Goal: Information Seeking & Learning: Learn about a topic

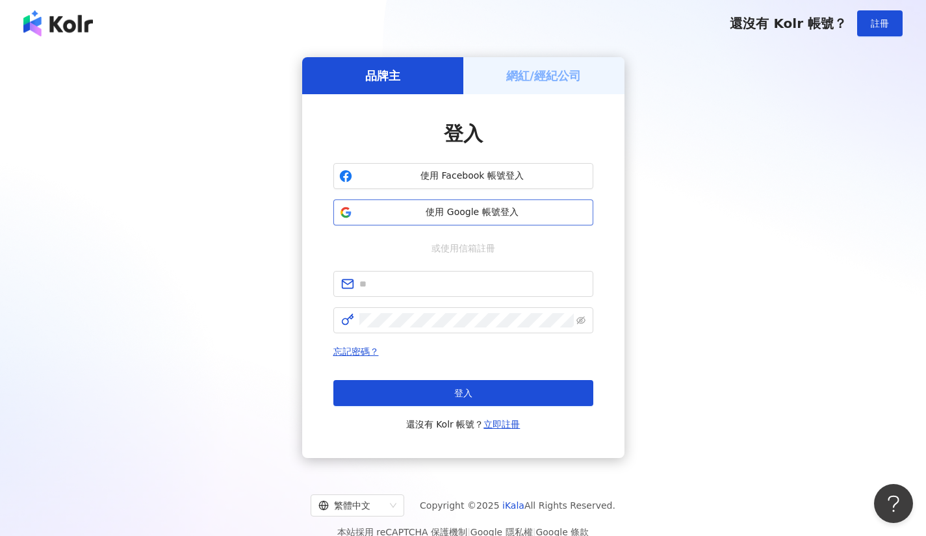
click at [484, 213] on span "使用 Google 帳號登入" at bounding box center [473, 212] width 230 height 13
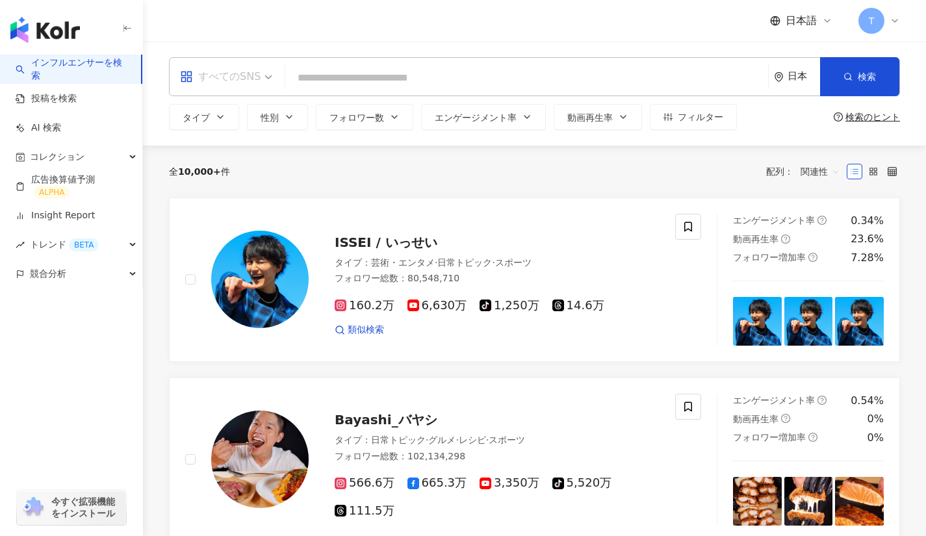
click at [251, 66] on div "すべてのSNS" at bounding box center [220, 76] width 81 height 21
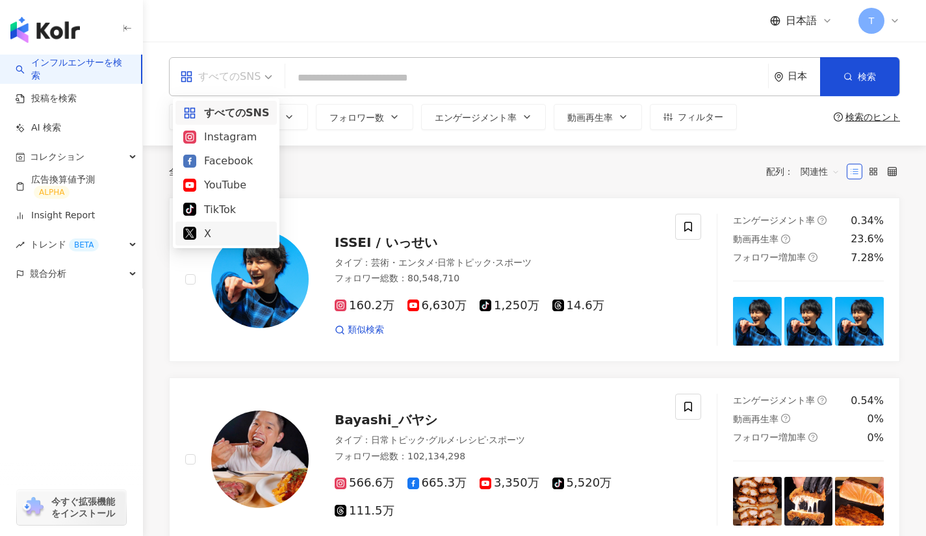
click at [228, 228] on div "X" at bounding box center [226, 234] width 86 height 16
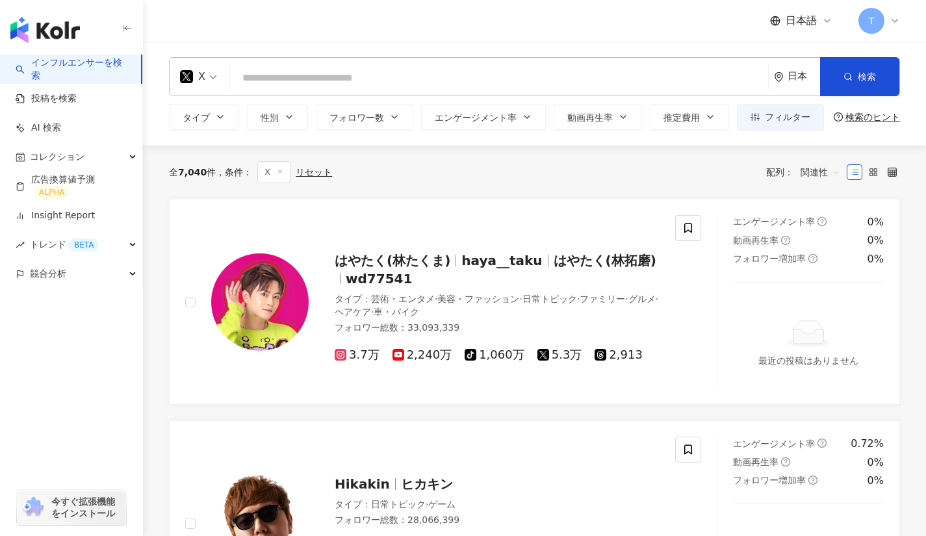
click at [781, 81] on div "日本" at bounding box center [797, 77] width 46 height 38
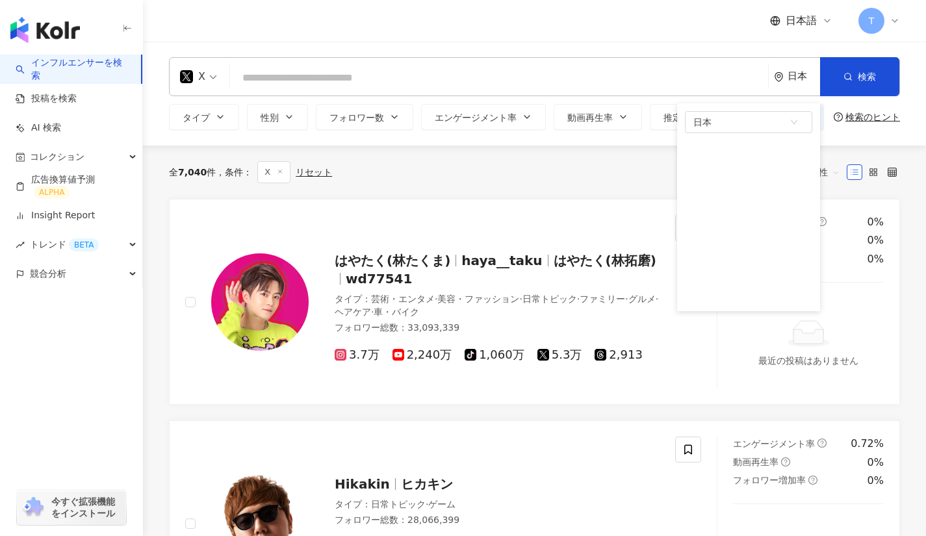
click at [561, 189] on div "全 7,040 件 条件 ： X リセット 配列： 関連性" at bounding box center [534, 172] width 731 height 53
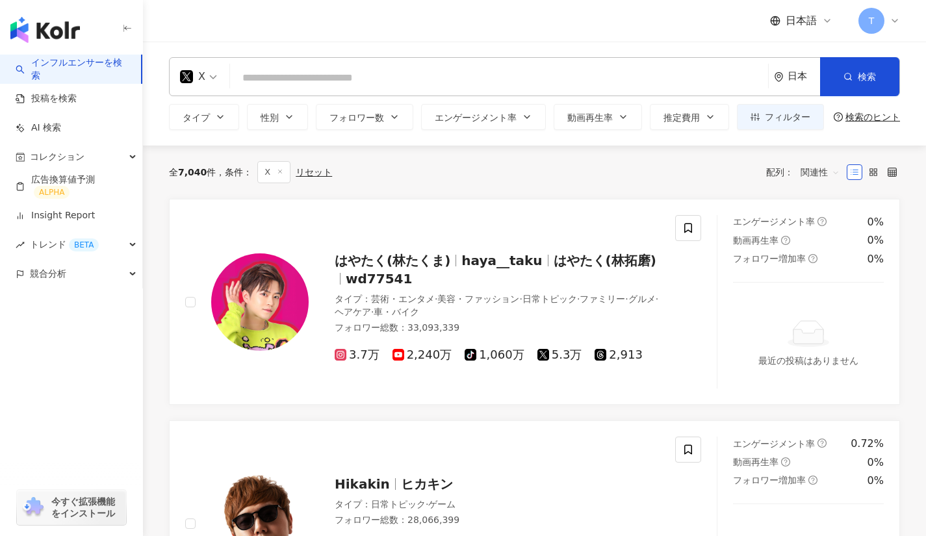
click at [493, 76] on input "search" at bounding box center [499, 78] width 528 height 25
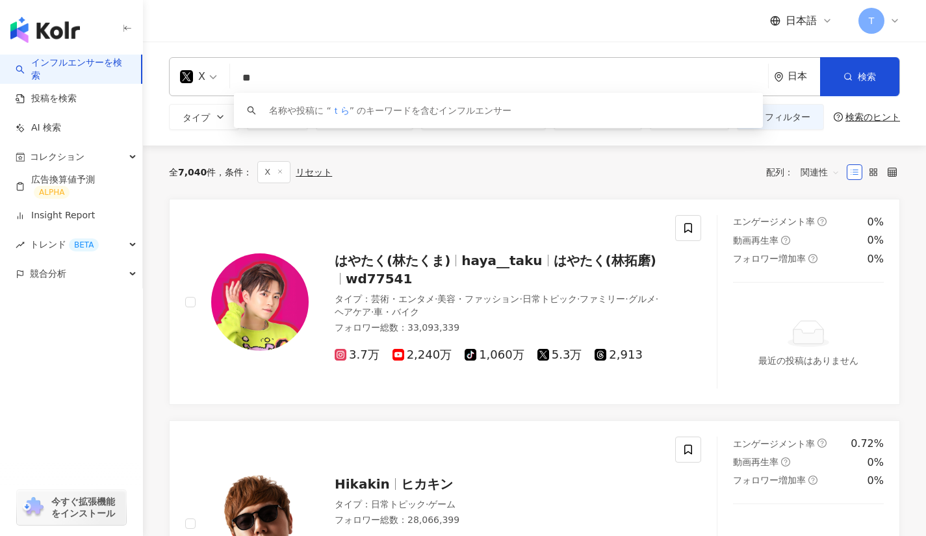
type input "*"
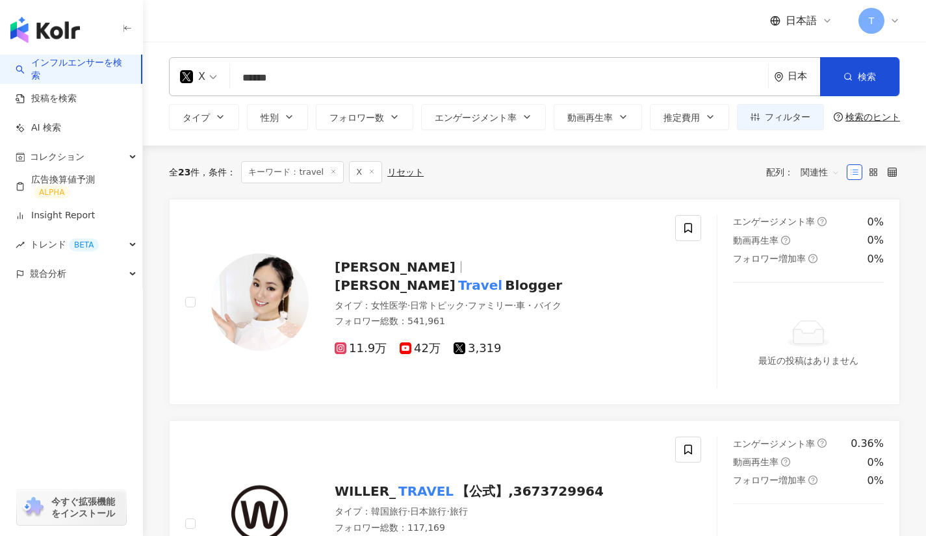
type input "******"
click at [795, 72] on div "日本" at bounding box center [804, 76] width 33 height 11
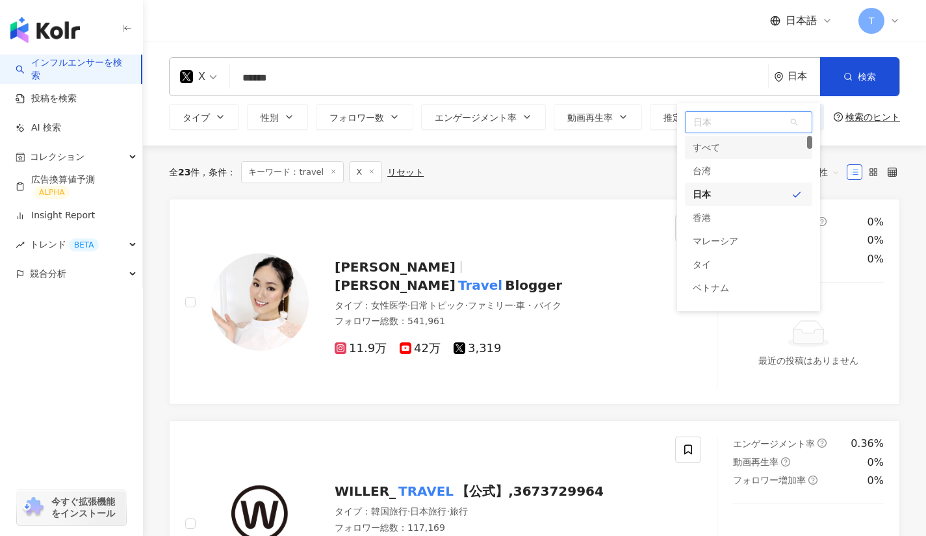
click at [716, 150] on div "すべて" at bounding box center [706, 147] width 27 height 23
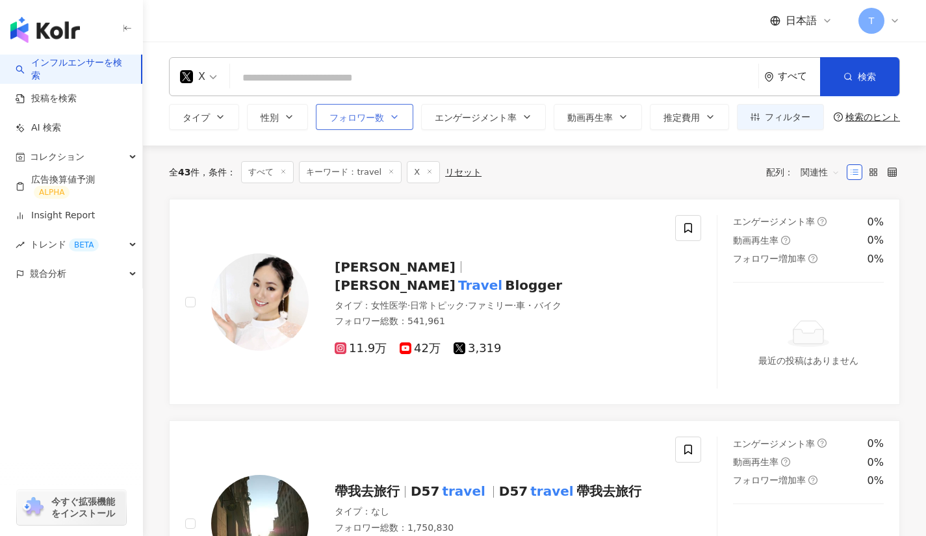
click at [373, 118] on span "フォロワー数" at bounding box center [357, 117] width 55 height 10
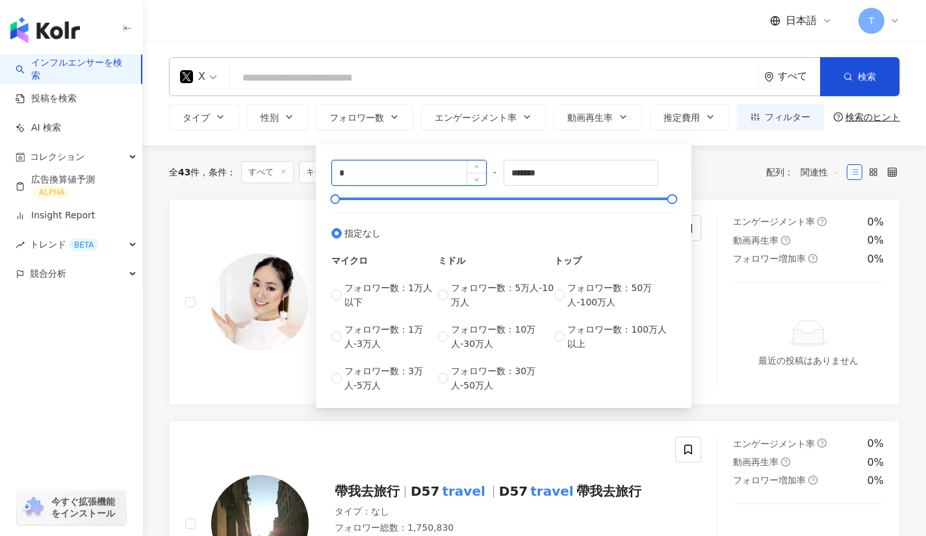
click at [415, 172] on input "*" at bounding box center [409, 173] width 154 height 25
type input "*"
type input "*****"
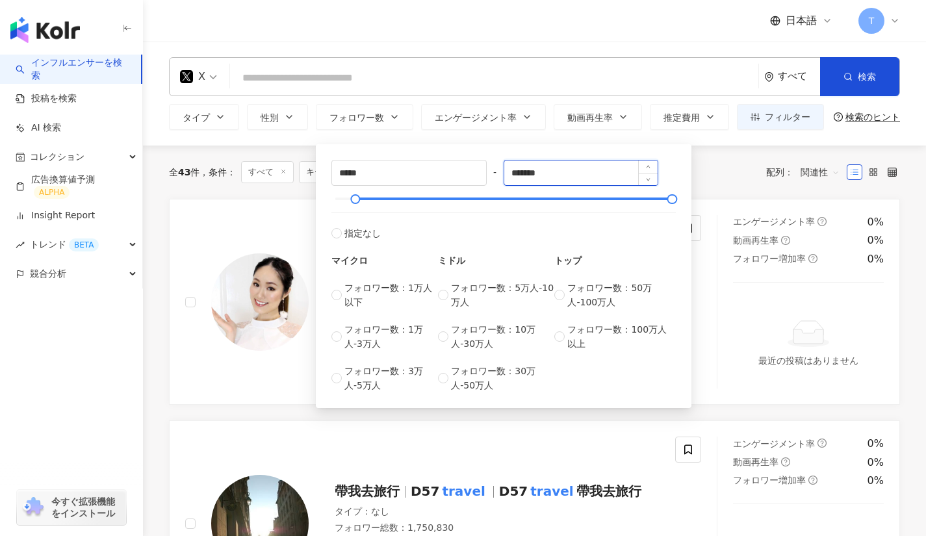
click at [577, 177] on input "*******" at bounding box center [581, 173] width 154 height 25
type input "*"
type input "******"
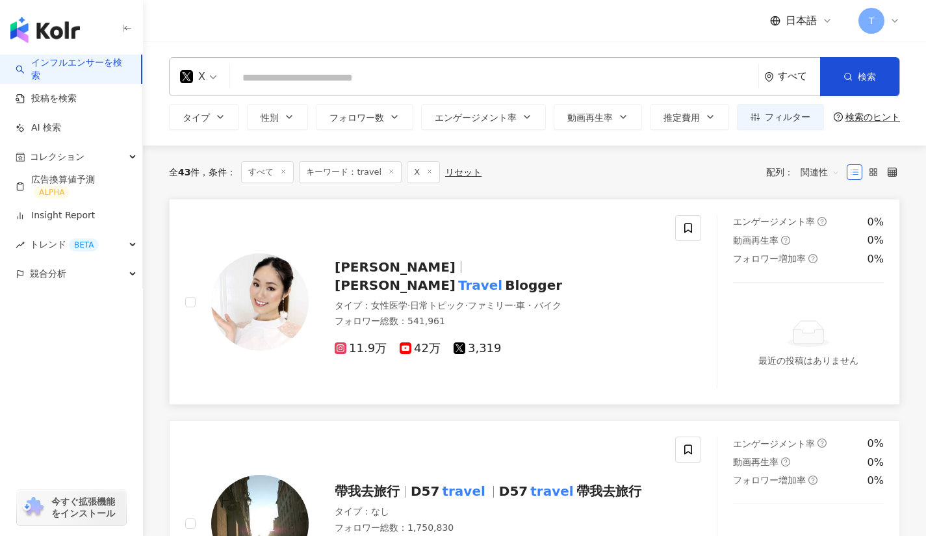
click at [722, 200] on link "Chiaki Chiaki Travel Blogger タイプ ： 女性医学 · 日常トピック · ファミリー · 車・バイク フォロワー総数 ： 541,…" at bounding box center [534, 302] width 731 height 206
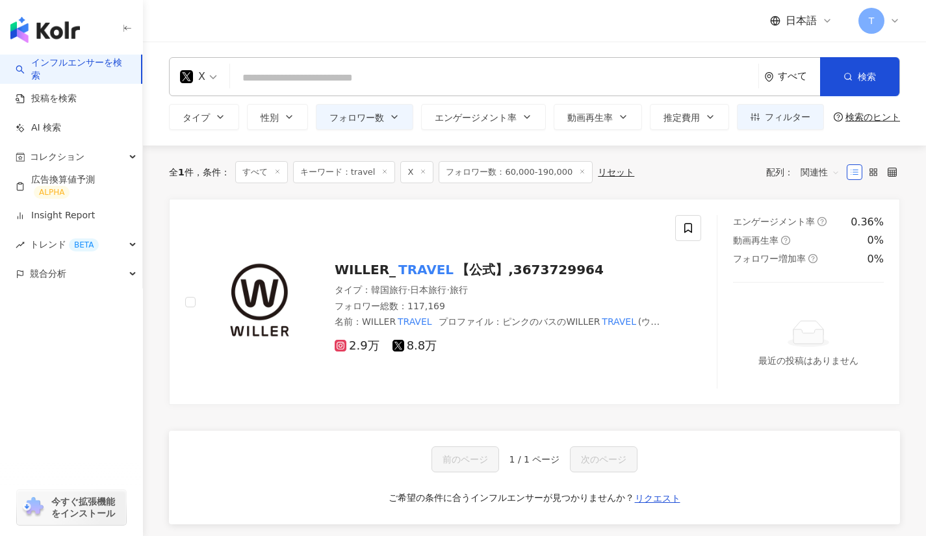
click at [387, 171] on icon at bounding box center [385, 171] width 7 height 7
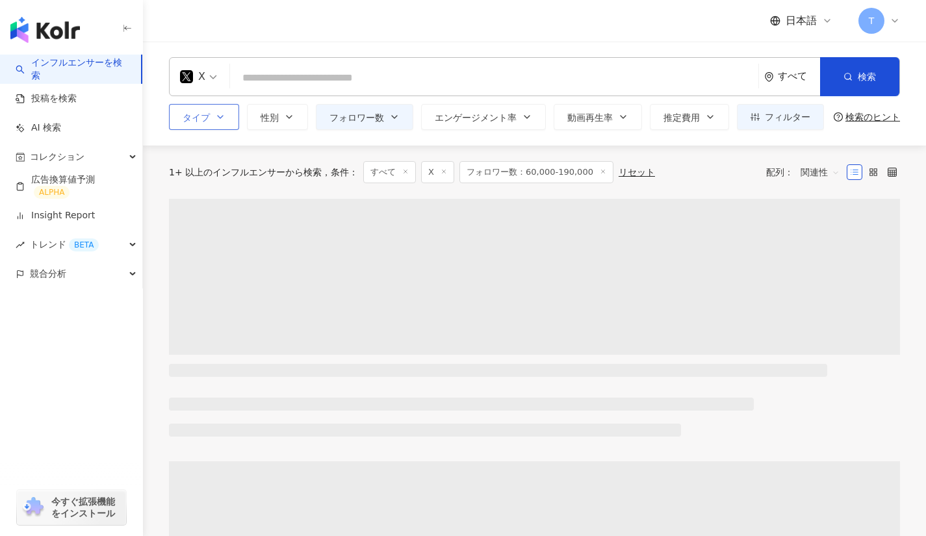
click at [221, 115] on icon "button" at bounding box center [220, 117] width 10 height 10
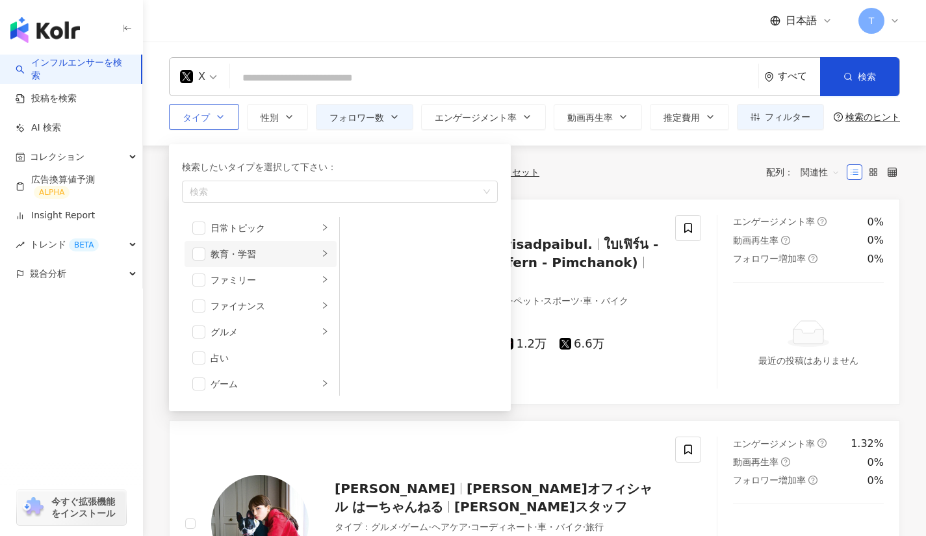
scroll to position [83, 0]
click at [201, 329] on span "button" at bounding box center [198, 331] width 13 height 13
click at [202, 359] on span "button" at bounding box center [198, 356] width 13 height 13
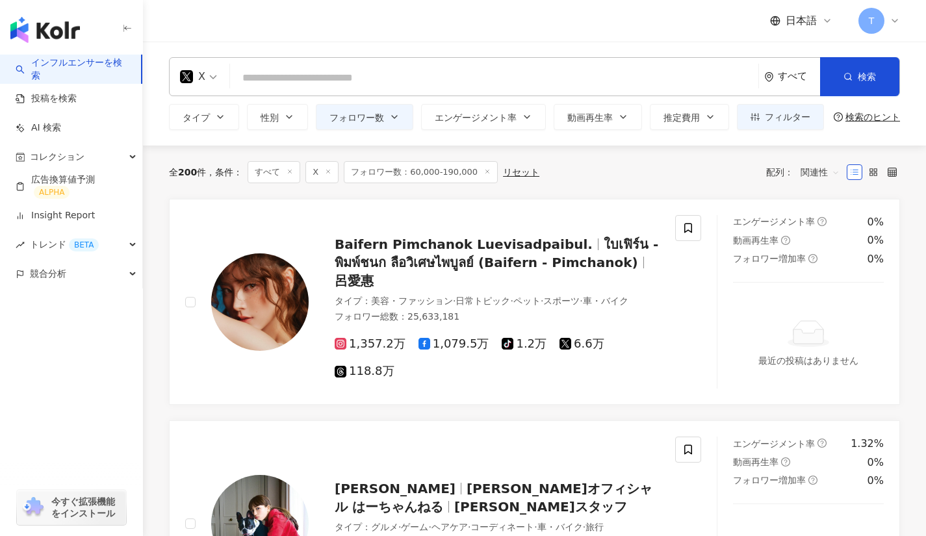
click at [550, 189] on div "全 200 件 条件 ： すべて X フォロワー数：60,000-190,000 リセット 配列： 関連性" at bounding box center [534, 172] width 731 height 53
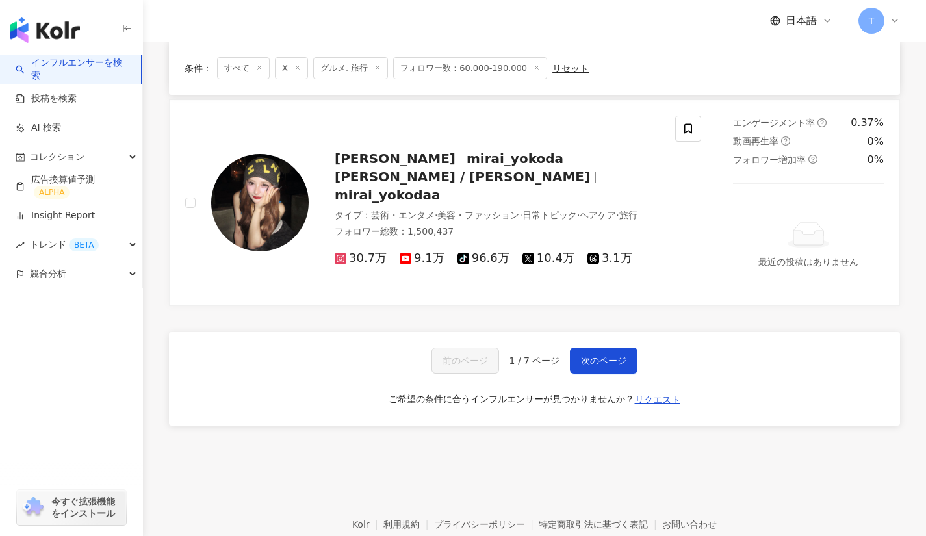
scroll to position [2541, 0]
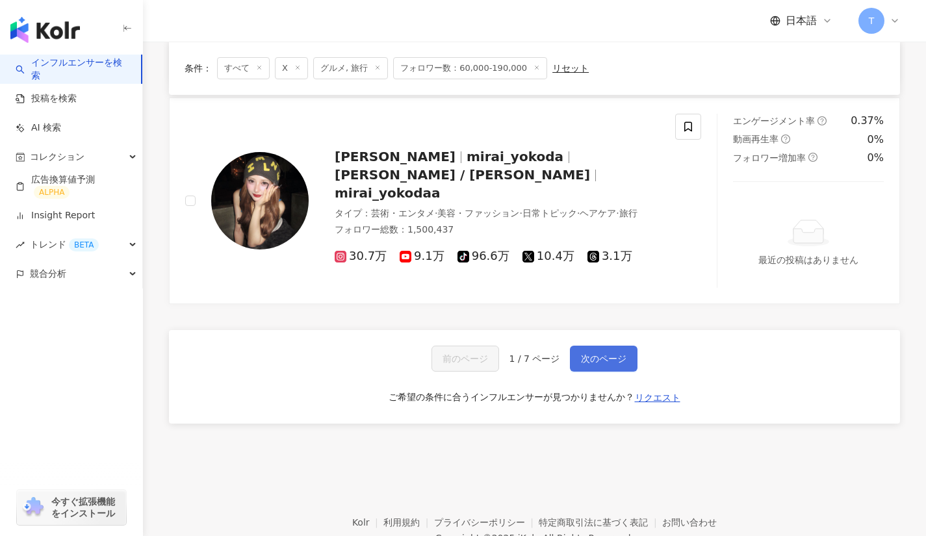
click at [597, 354] on span "次のページ" at bounding box center [604, 359] width 46 height 10
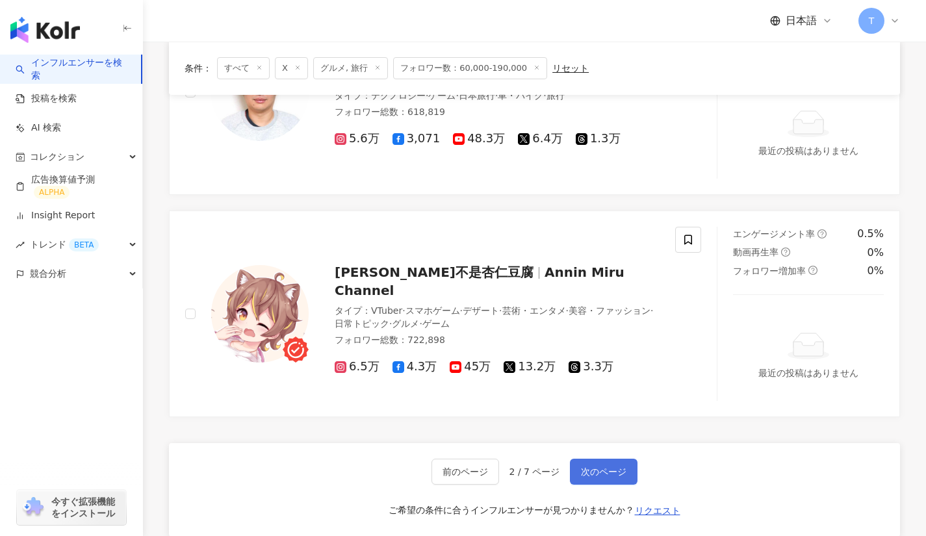
scroll to position [2605, 0]
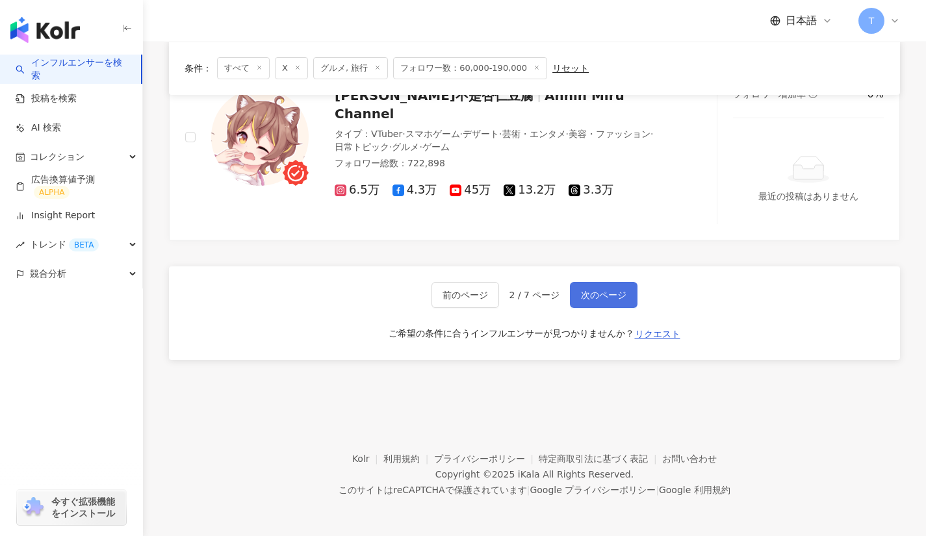
click at [596, 304] on button "次のページ" at bounding box center [604, 295] width 68 height 26
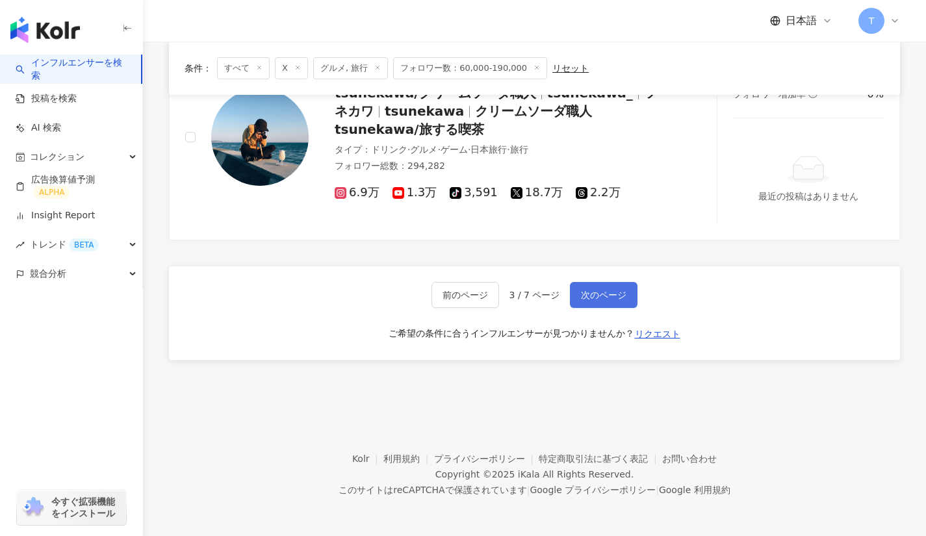
click at [604, 291] on span "次のページ" at bounding box center [604, 295] width 46 height 10
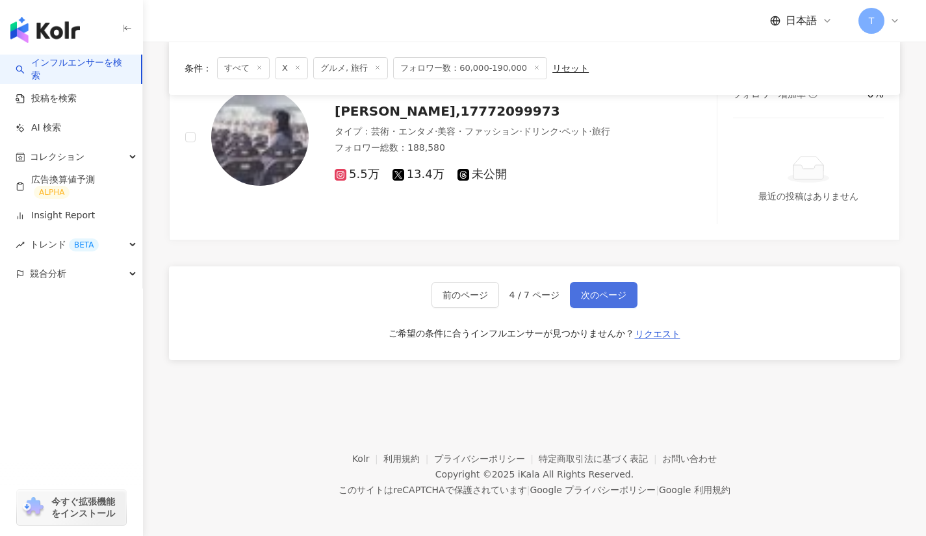
click at [603, 293] on span "次のページ" at bounding box center [604, 295] width 46 height 10
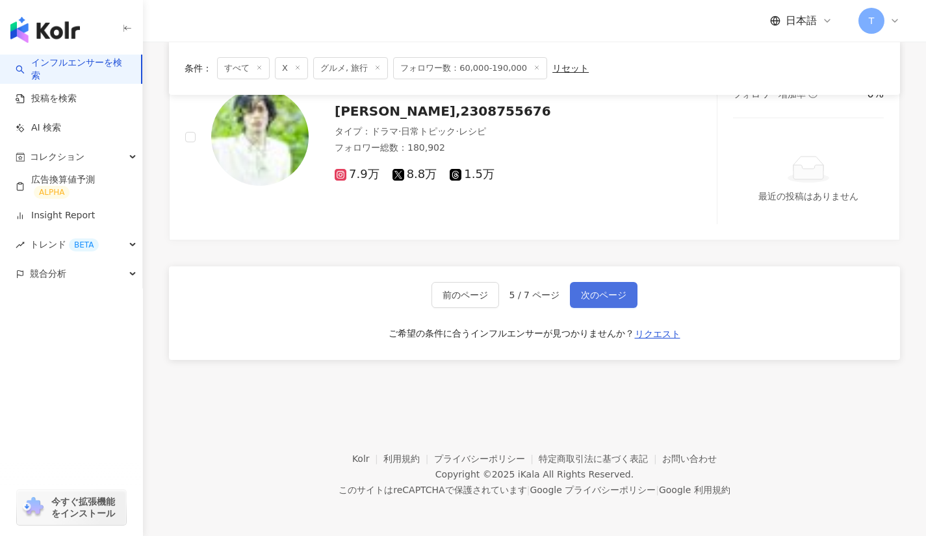
scroll to position [2603, 0]
click at [601, 294] on span "次のページ" at bounding box center [604, 296] width 46 height 10
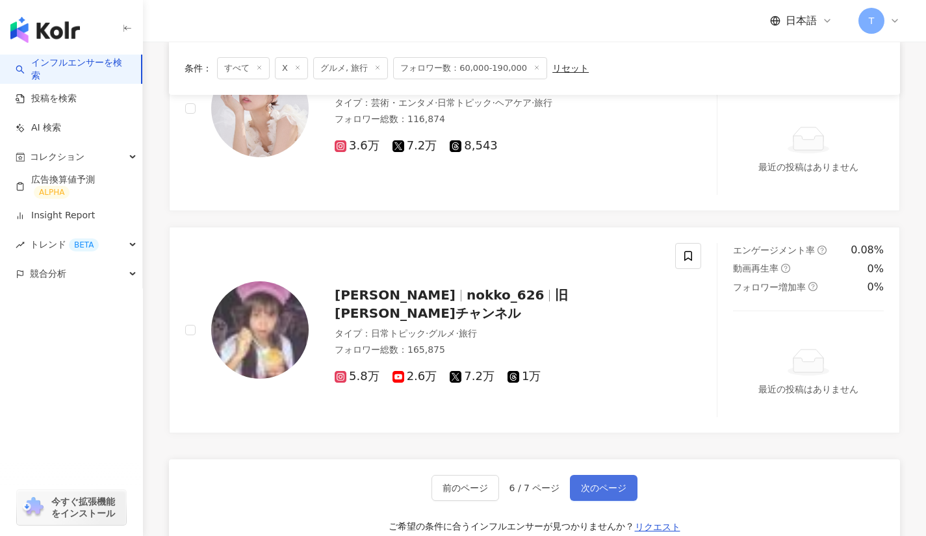
scroll to position [2605, 0]
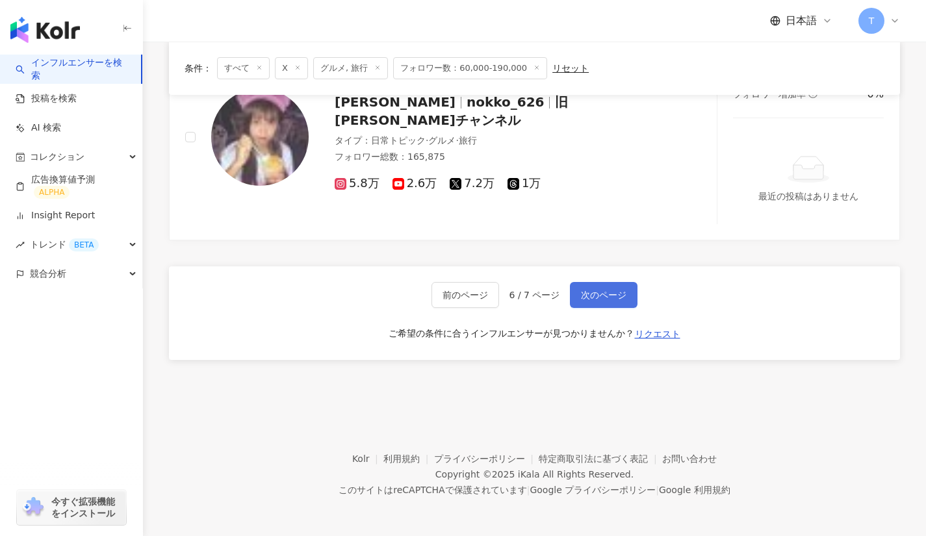
click at [603, 293] on span "次のページ" at bounding box center [604, 295] width 46 height 10
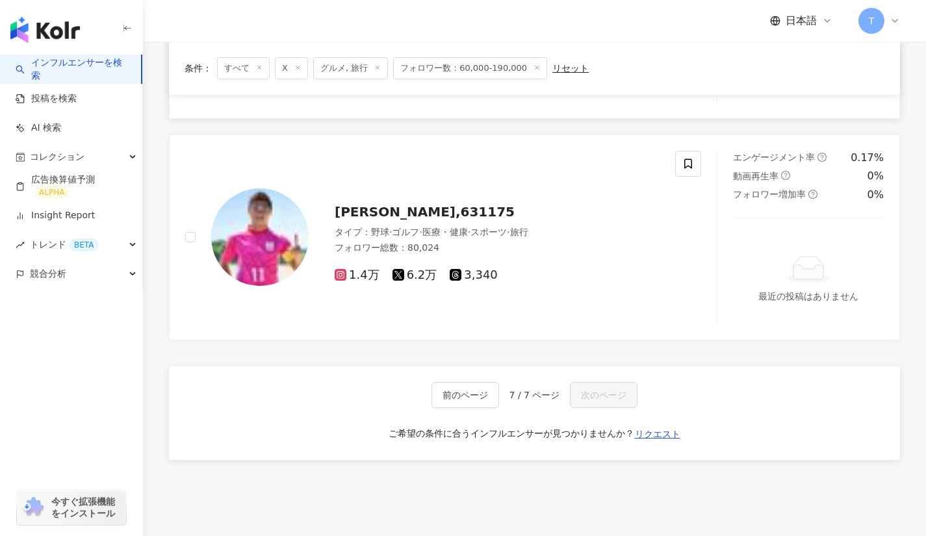
scroll to position [952, 0]
